Goal: Navigation & Orientation: Find specific page/section

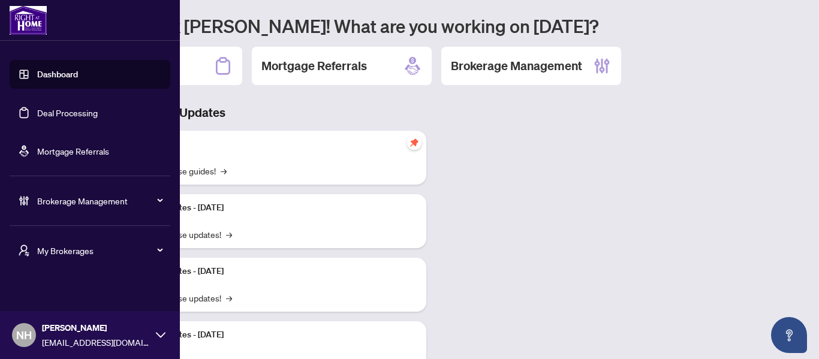
click at [56, 245] on span "My Brokerages" at bounding box center [99, 250] width 125 height 13
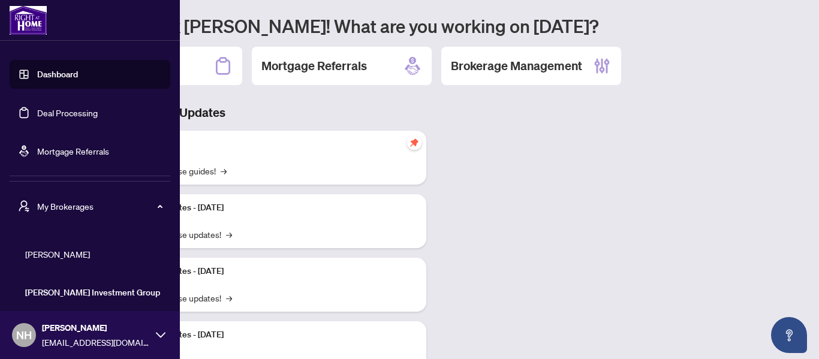
click at [55, 250] on span "[PERSON_NAME]" at bounding box center [93, 254] width 137 height 13
